Goal: Check status: Check status

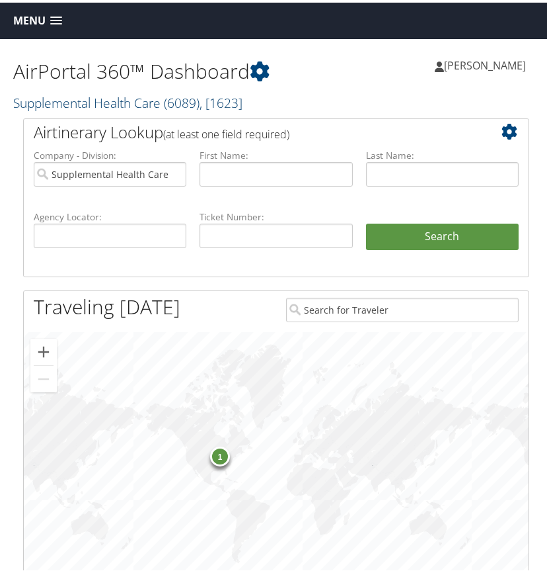
click at [184, 99] on span "( 6089 )" at bounding box center [182, 100] width 36 height 18
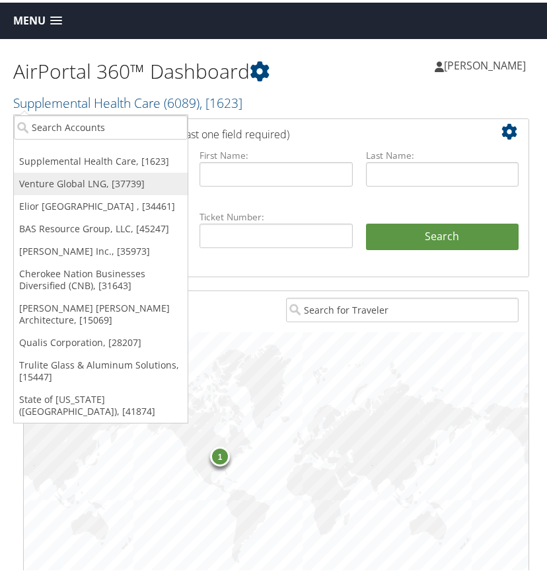
click at [76, 184] on link "Venture Global LNG, [37739]" at bounding box center [101, 181] width 174 height 22
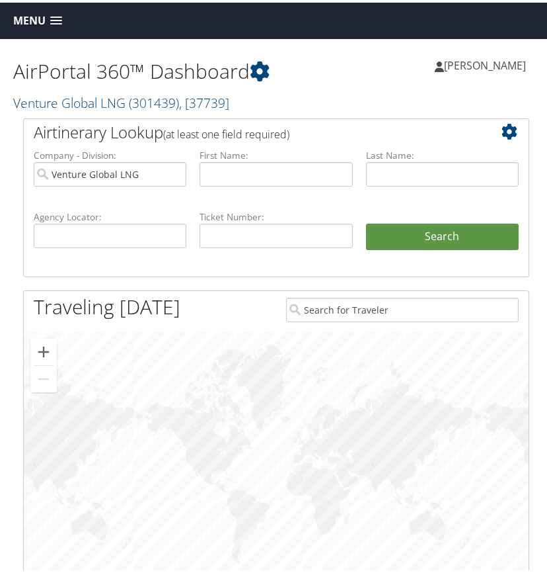
click at [54, 17] on span at bounding box center [56, 18] width 12 height 9
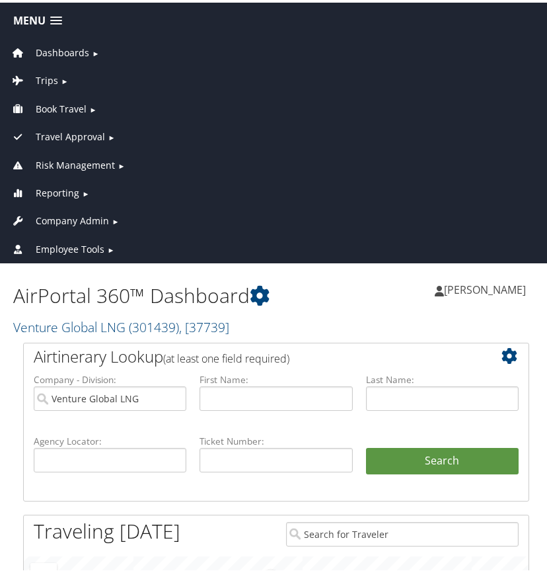
click at [52, 77] on span "Trips" at bounding box center [47, 78] width 22 height 15
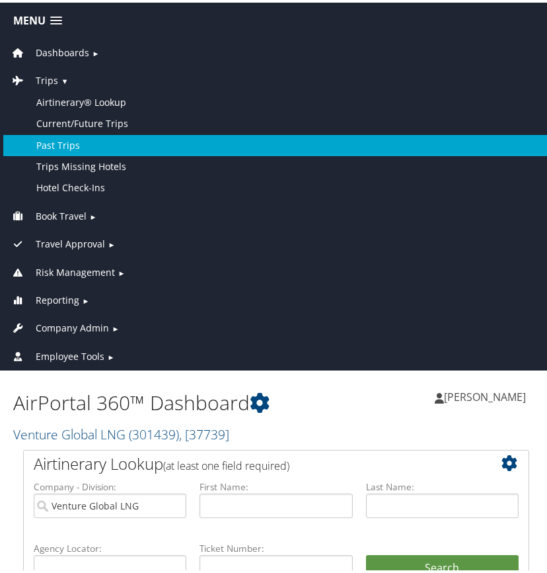
click at [71, 143] on link "Past Trips" at bounding box center [276, 142] width 546 height 21
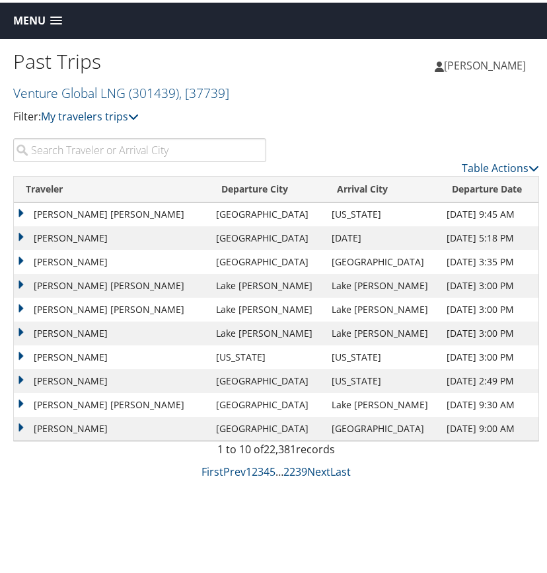
click at [118, 149] on input "search" at bounding box center [139, 148] width 253 height 24
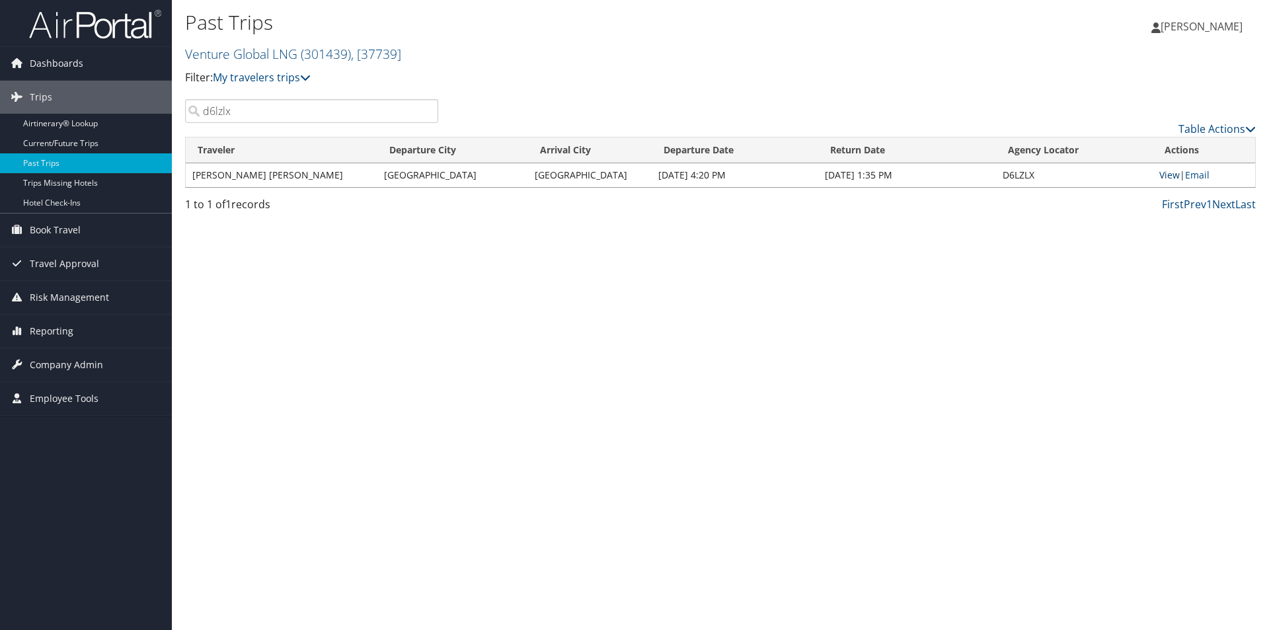
type input "d6lzlx"
click at [547, 175] on link "View" at bounding box center [1170, 175] width 20 height 13
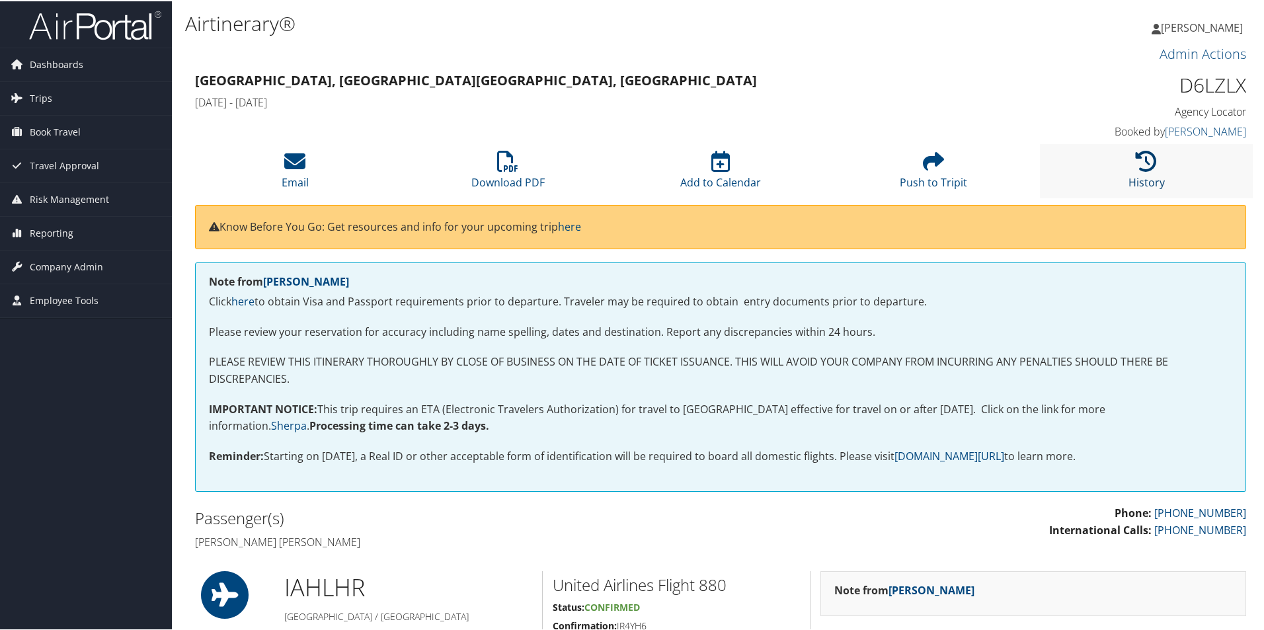
click at [1144, 160] on icon at bounding box center [1146, 159] width 21 height 21
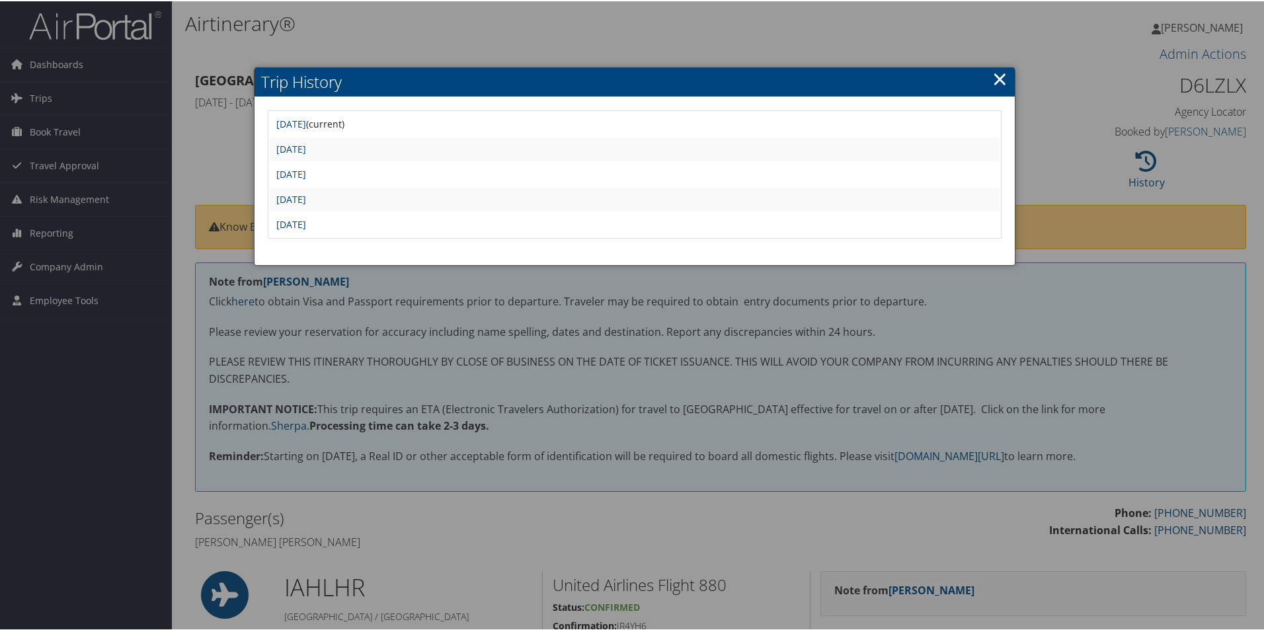
click at [306, 223] on link "Mon Aug 25 11:50:13 MDT 2025" at bounding box center [291, 223] width 30 height 13
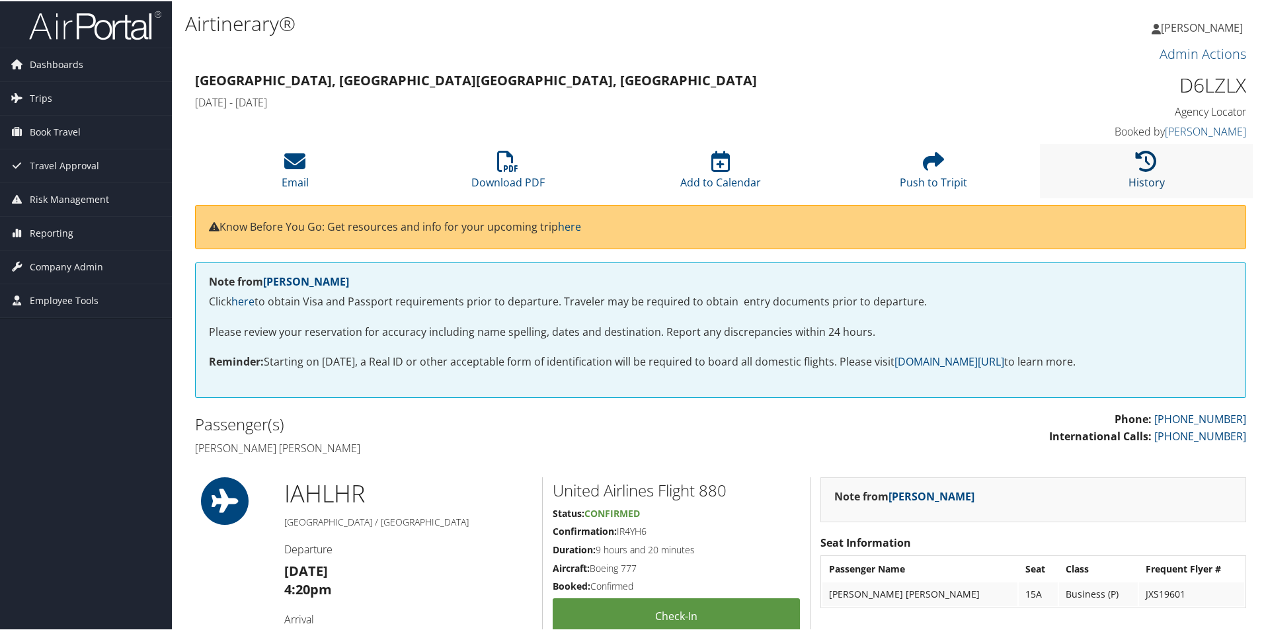
click at [1138, 157] on icon at bounding box center [1146, 159] width 21 height 21
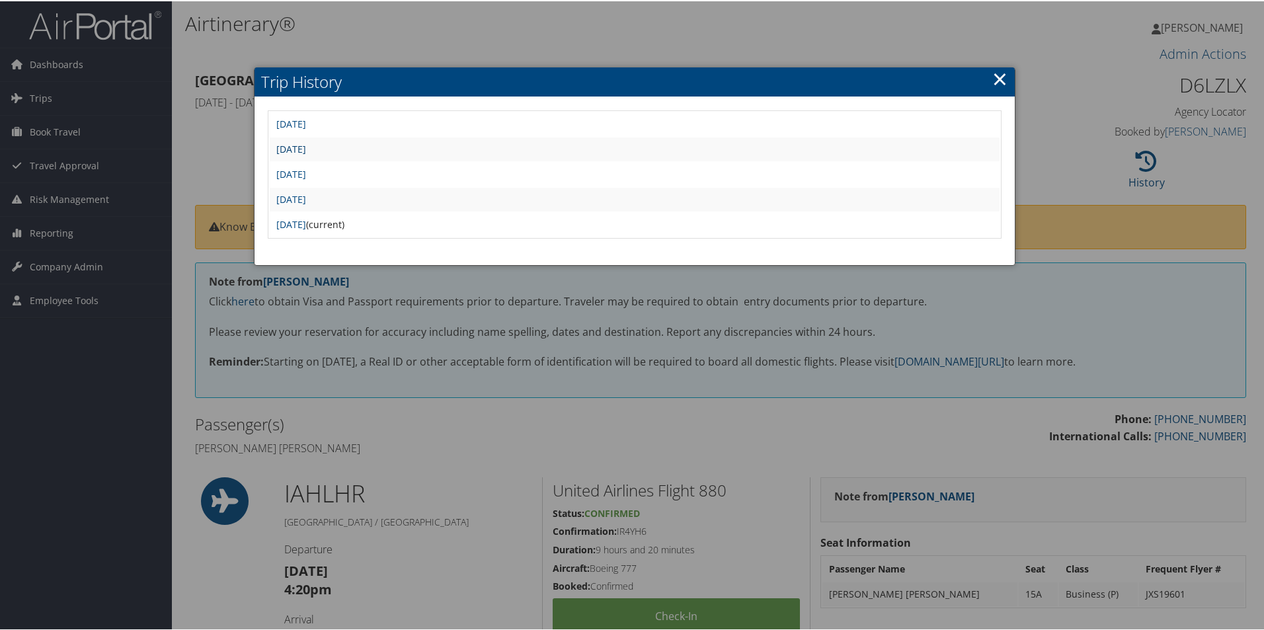
click at [306, 145] on link "[DATE]" at bounding box center [291, 147] width 30 height 13
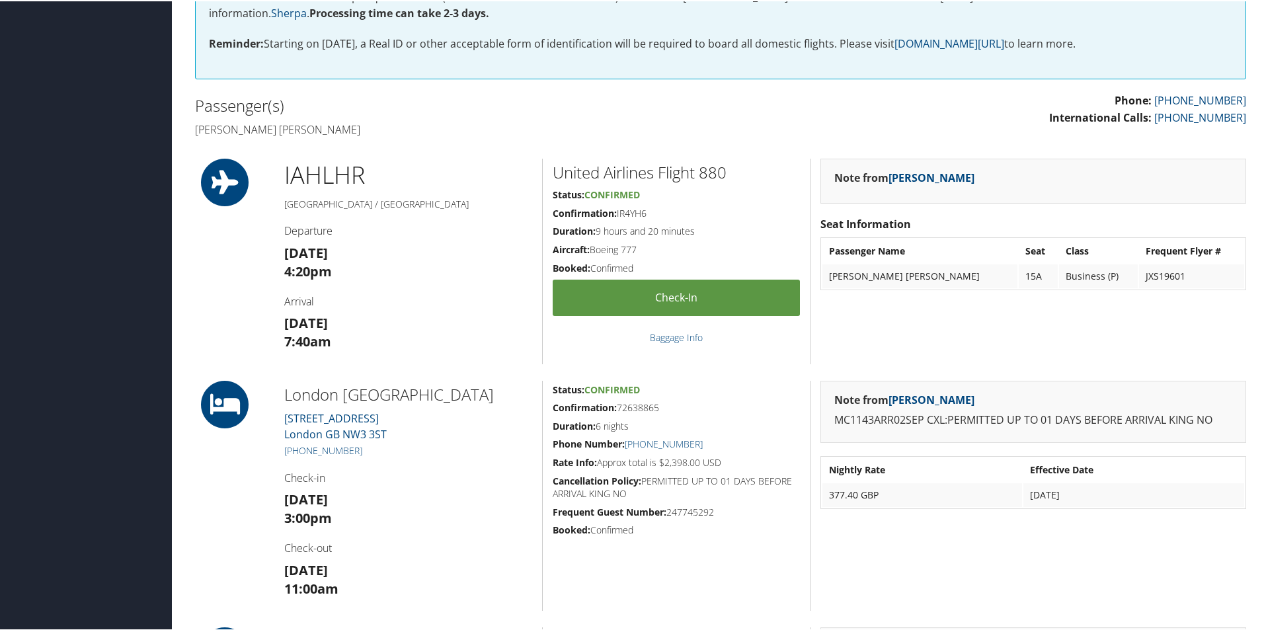
scroll to position [198, 0]
